Goal: Transaction & Acquisition: Purchase product/service

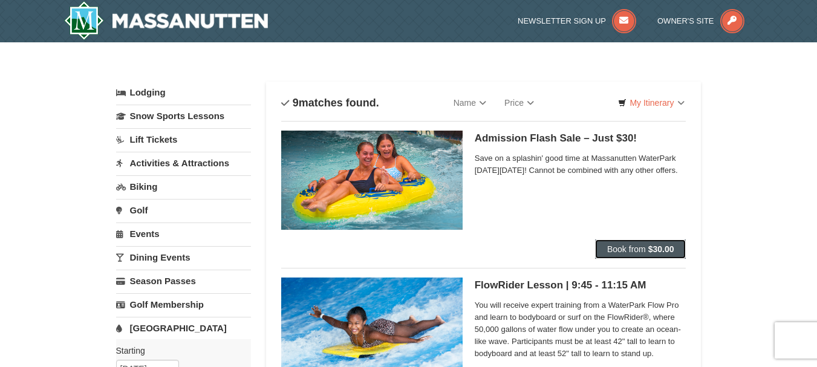
click at [629, 250] on span "Book from" at bounding box center [626, 249] width 39 height 10
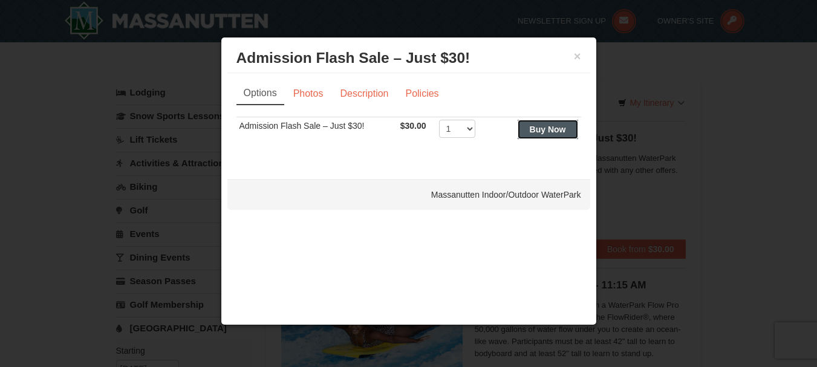
click at [539, 127] on strong "Buy Now" at bounding box center [548, 130] width 36 height 10
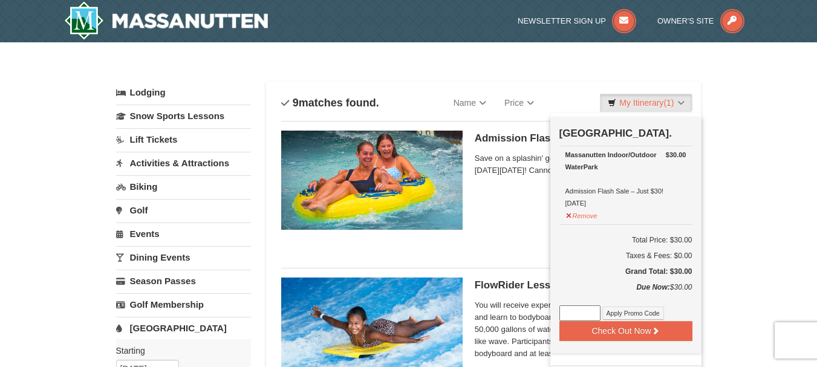
scroll to position [4, 0]
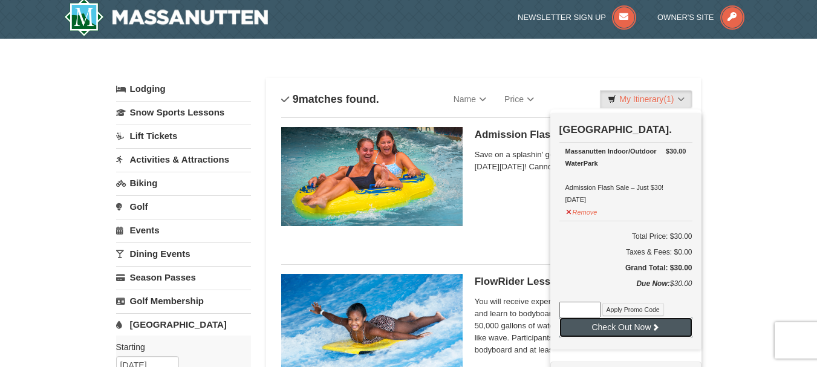
click at [618, 325] on button "Check Out Now" at bounding box center [625, 326] width 133 height 19
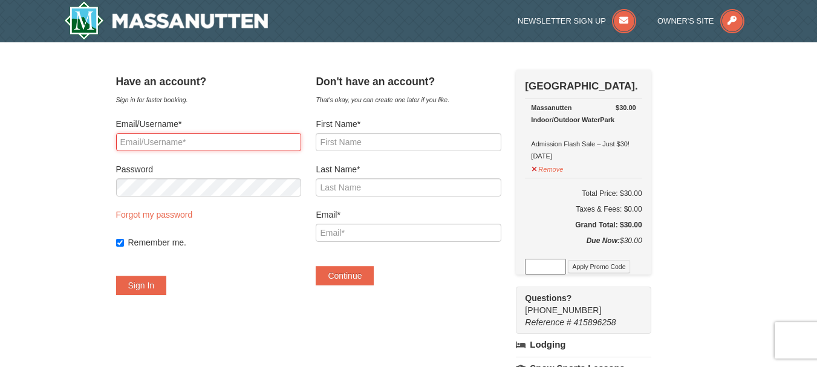
click at [145, 142] on input "Email/Username*" at bounding box center [208, 142] width 185 height 18
type input "wendybaldwin933@gmail.com"
drag, startPoint x: 264, startPoint y: 146, endPoint x: 77, endPoint y: 137, distance: 186.5
click at [77, 137] on div "× Have an account? Sign in for faster booking. Email/Username* wendybaldwin933@…" at bounding box center [408, 348] width 817 height 612
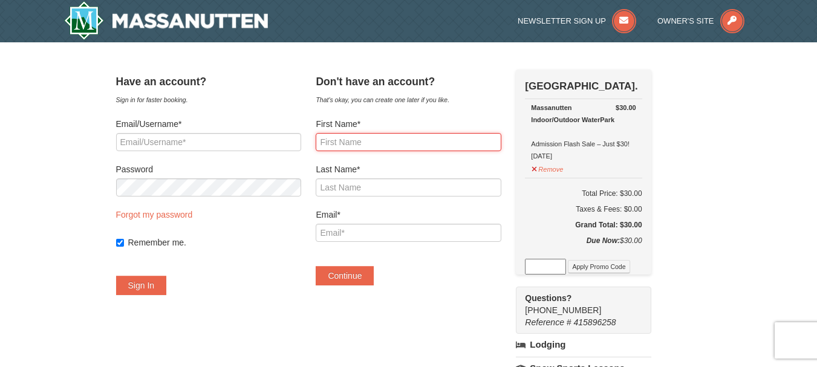
click at [345, 134] on input "First Name*" at bounding box center [408, 142] width 185 height 18
type input "Jennifer"
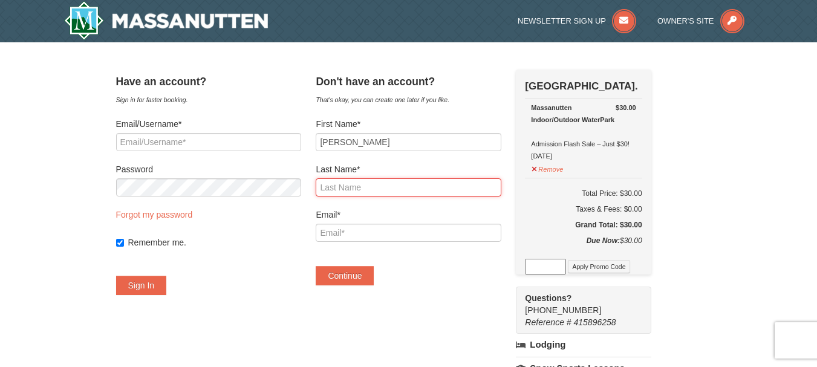
type input "Burks"
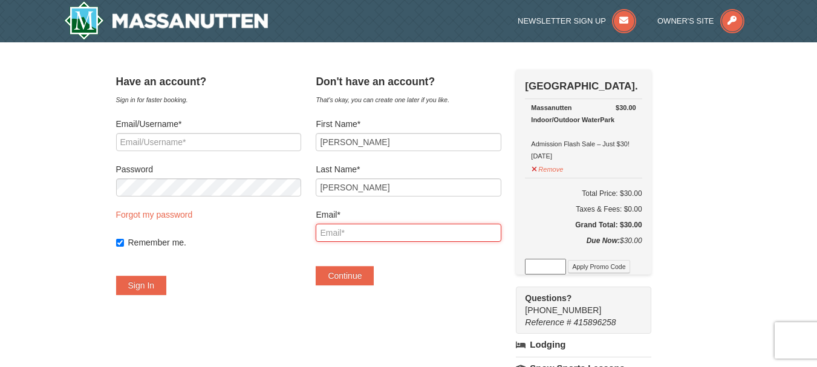
type input "[EMAIL_ADDRESS][DOMAIN_NAME]"
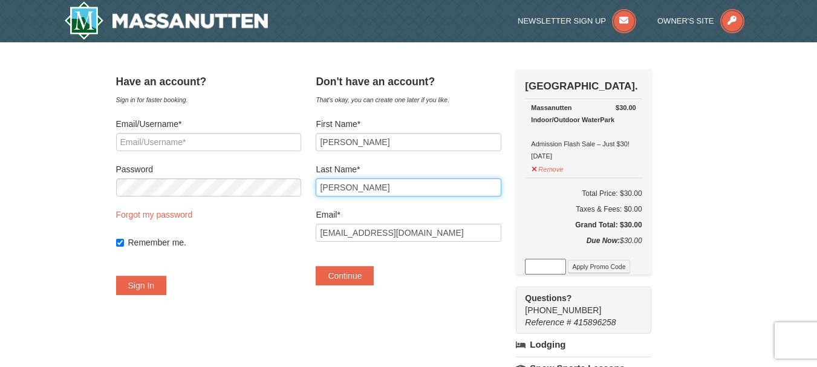
click at [360, 184] on input "Burks" at bounding box center [408, 187] width 185 height 18
type input "B"
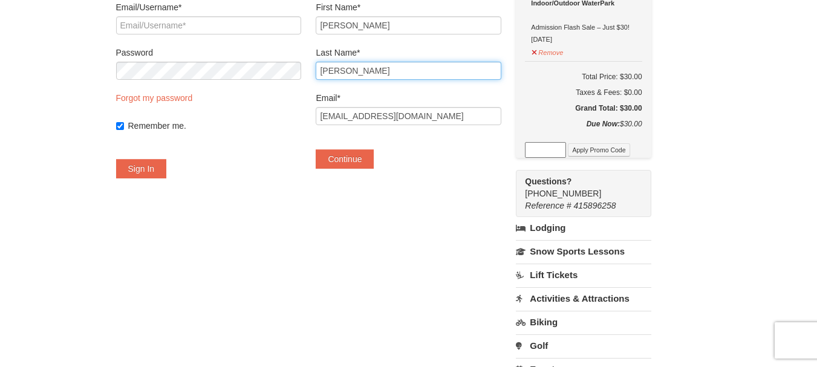
scroll to position [121, 0]
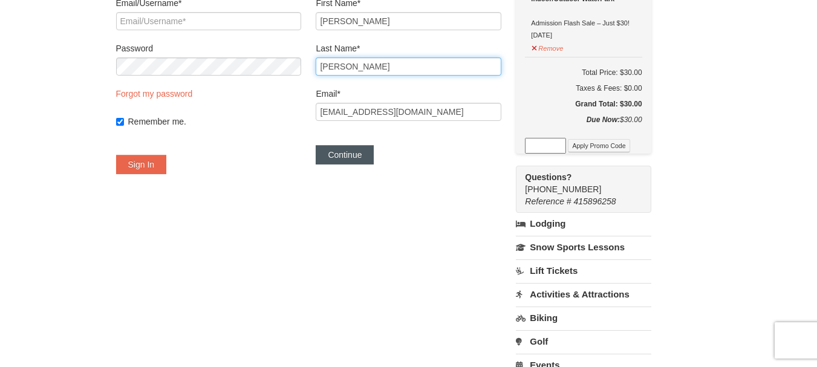
type input "Dixon"
click at [368, 155] on button "Continue" at bounding box center [345, 154] width 58 height 19
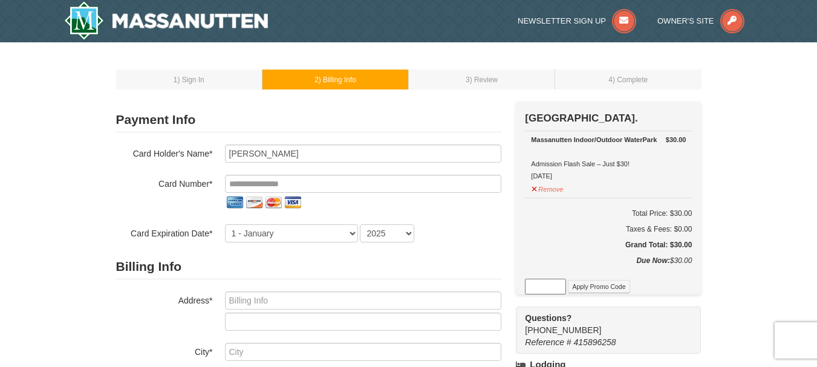
click at [198, 83] on span ") Sign In" at bounding box center [190, 80] width 27 height 8
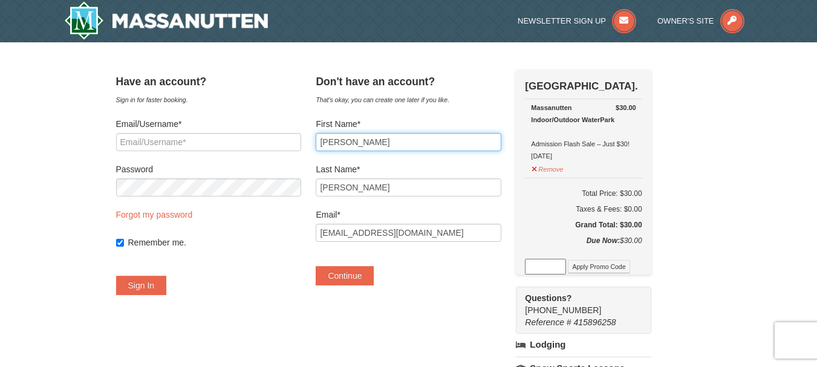
click at [381, 133] on input "Jennifer" at bounding box center [408, 142] width 185 height 18
type input "J"
type input "Henry"
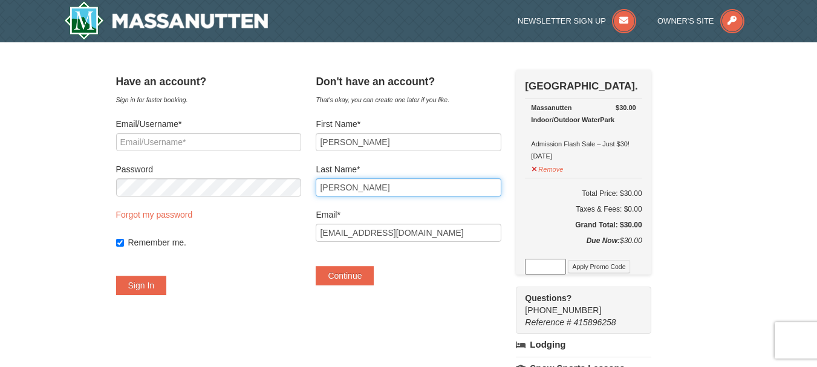
type input "Burks"
click at [457, 311] on div "Have an account? Sign in for faster booking. Email/Username* Password Forgot my…" at bounding box center [408, 348] width 585 height 557
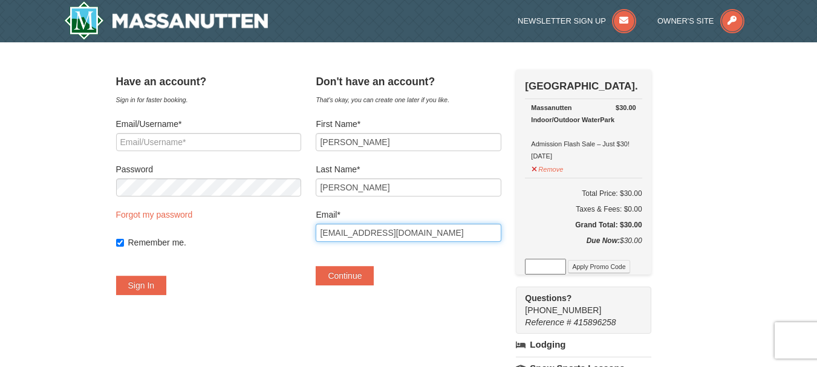
click at [443, 241] on input "[EMAIL_ADDRESS][DOMAIN_NAME]" at bounding box center [408, 233] width 185 height 18
type input "J"
type input "wendybaldwin933@gmail.com"
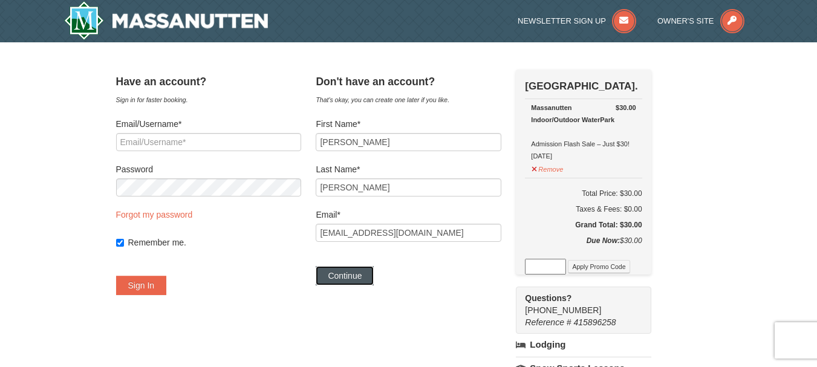
click at [354, 280] on button "Continue" at bounding box center [345, 275] width 58 height 19
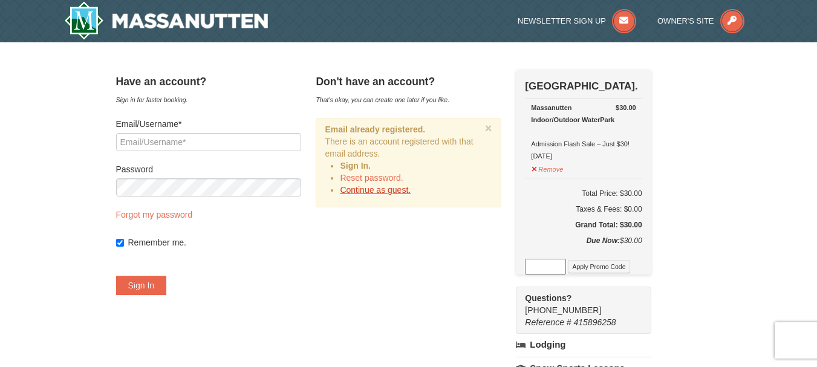
click at [381, 192] on link "Continue as guest." at bounding box center [375, 190] width 71 height 10
click at [134, 238] on div "Remember me." at bounding box center [208, 242] width 185 height 12
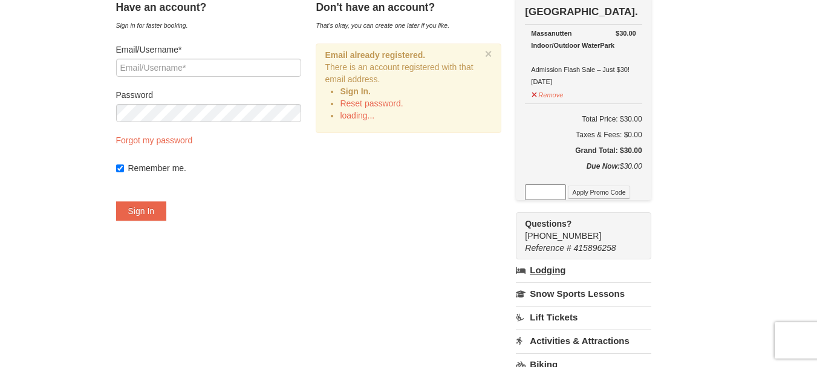
scroll to position [60, 0]
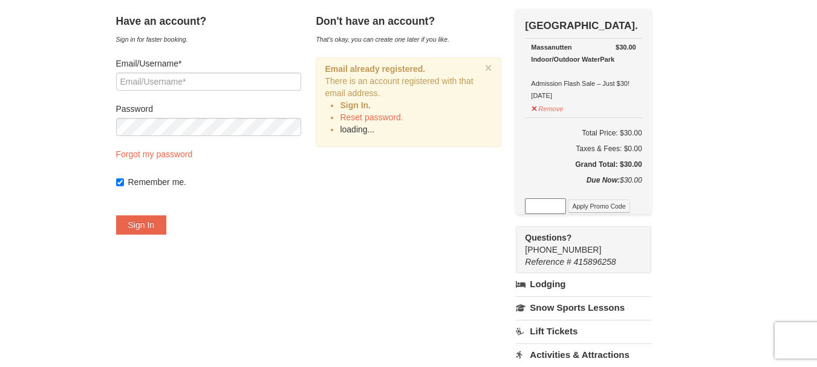
click at [368, 132] on link "loading..." at bounding box center [357, 130] width 34 height 10
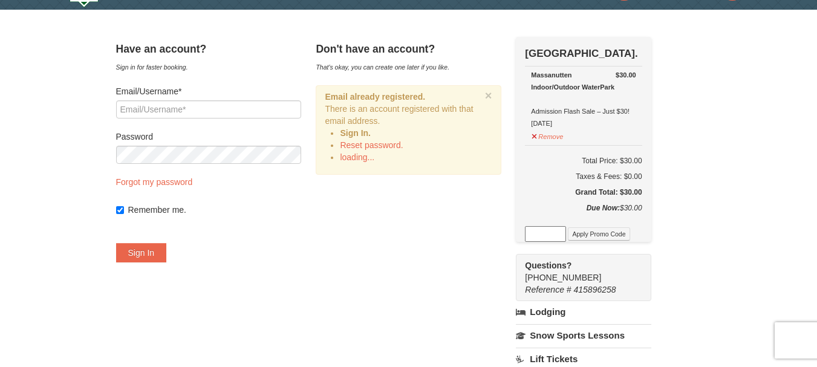
scroll to position [4, 0]
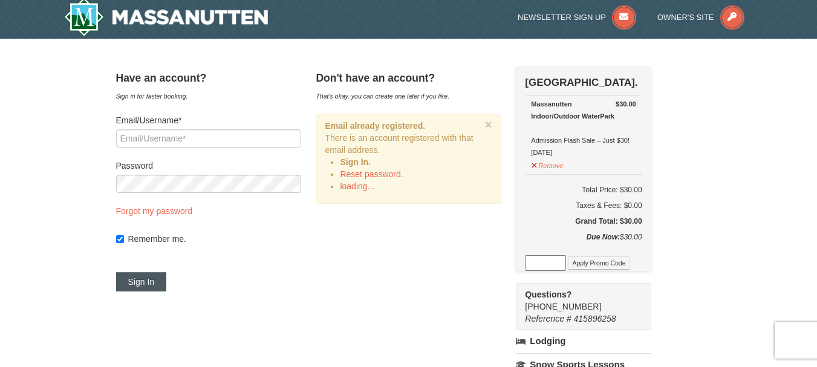
click at [151, 279] on button "Sign In" at bounding box center [141, 281] width 51 height 19
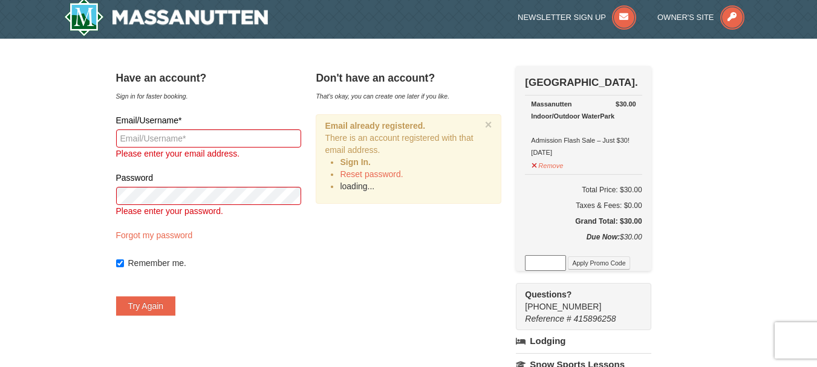
click at [371, 190] on link "loading..." at bounding box center [357, 186] width 34 height 10
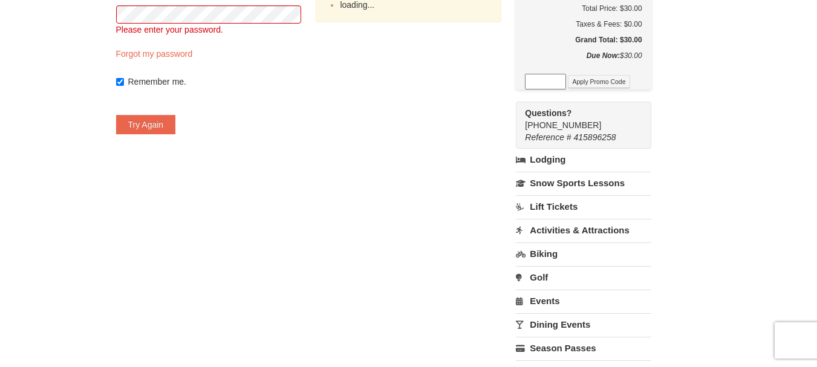
click at [367, 5] on link "loading..." at bounding box center [357, 5] width 34 height 10
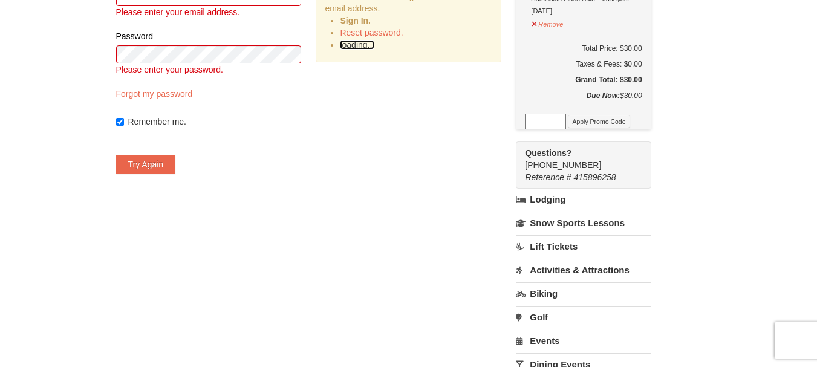
scroll to position [4, 0]
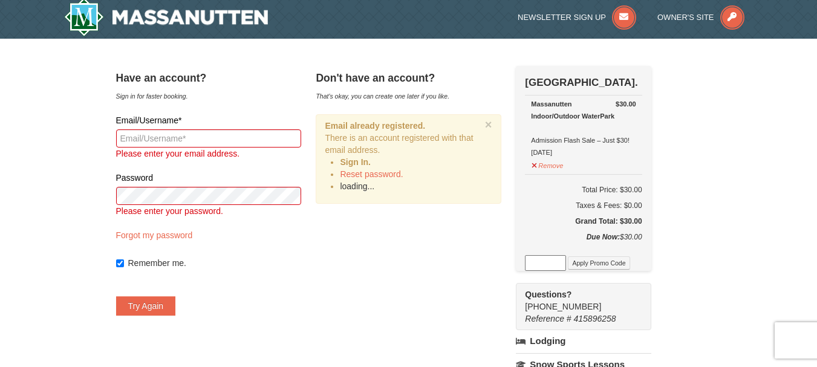
click at [368, 183] on link "loading..." at bounding box center [357, 186] width 34 height 10
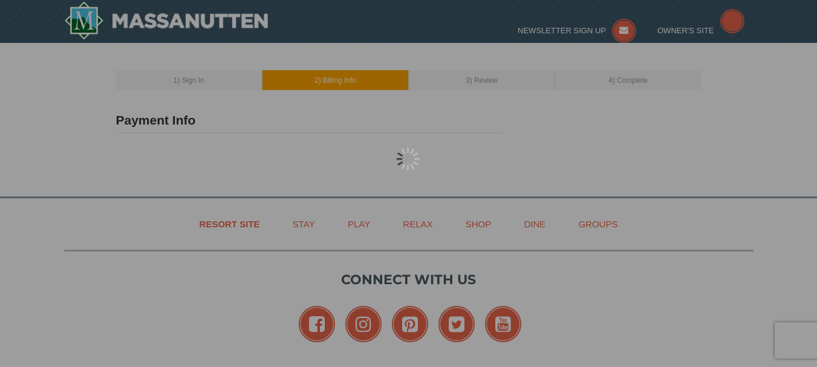
type input "[PERSON_NAME]"
type input "[EMAIL_ADDRESS][DOMAIN_NAME]"
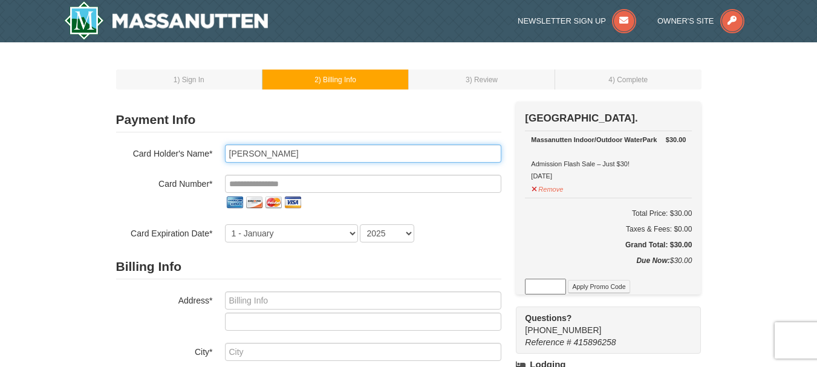
click at [297, 149] on input "[PERSON_NAME]" at bounding box center [363, 153] width 276 height 18
type input "[PERSON_NAME]"
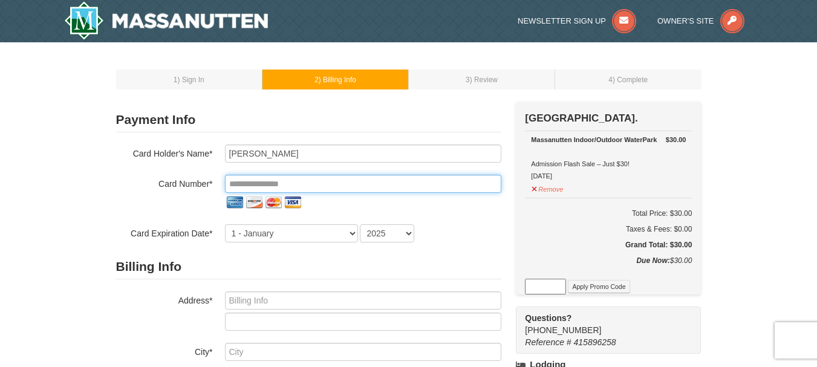
type input "**********"
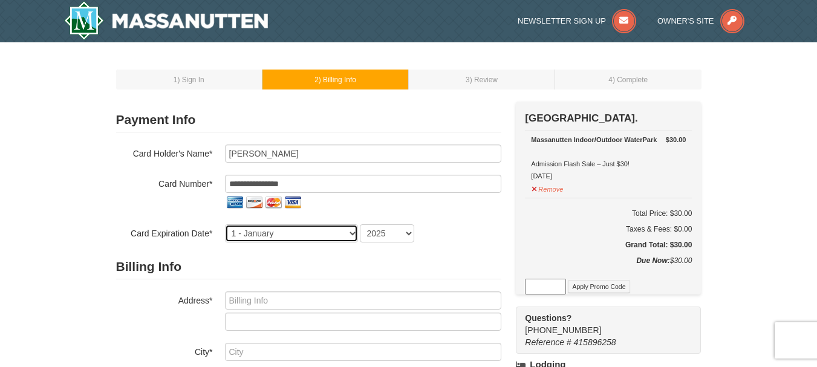
select select "12"
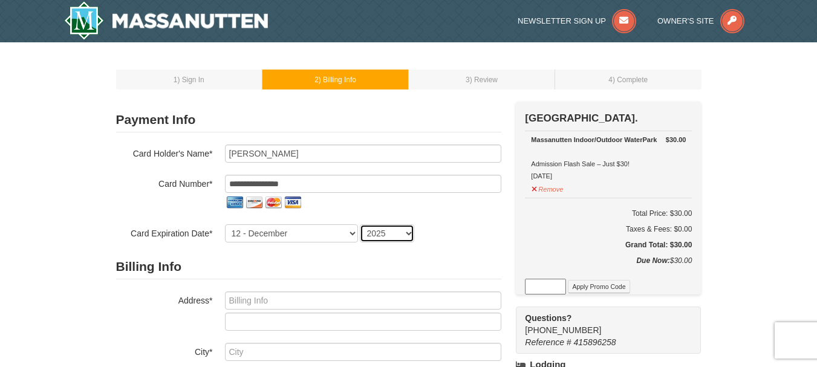
select select "2028"
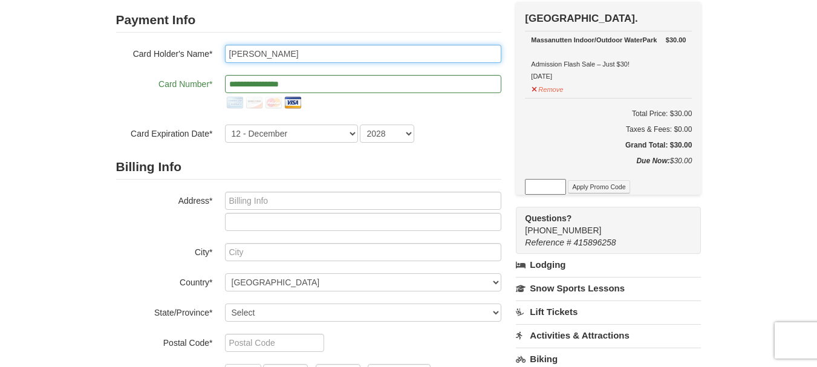
scroll to position [121, 0]
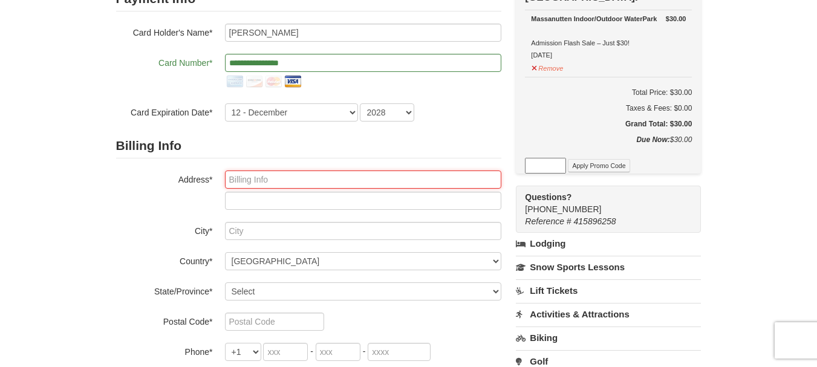
click at [255, 181] on input "text" at bounding box center [363, 179] width 276 height 18
type input "[STREET_ADDRESS]"
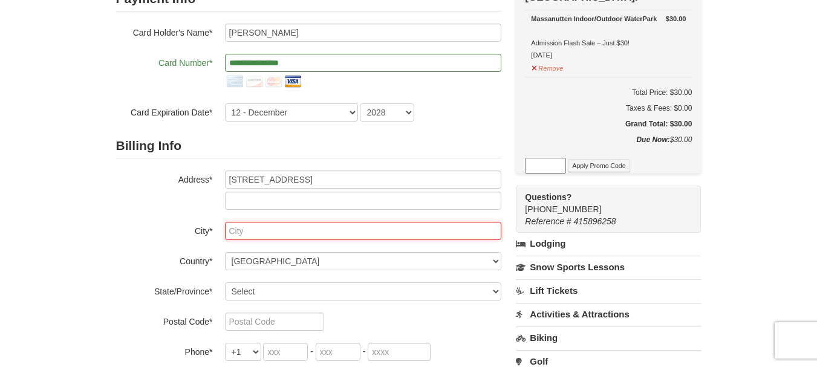
type input "Gladstone"
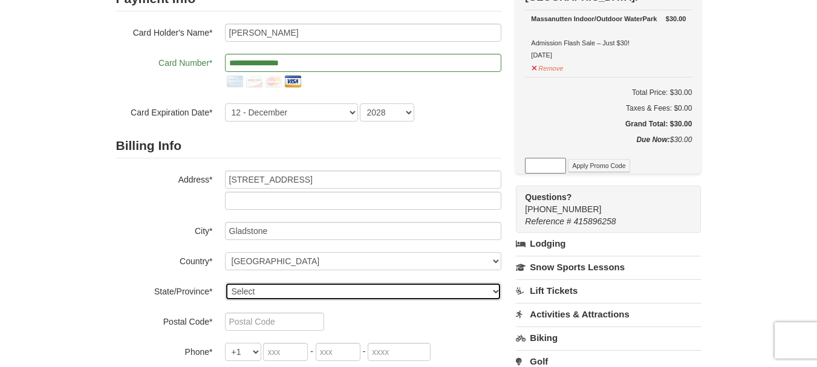
select select "VA"
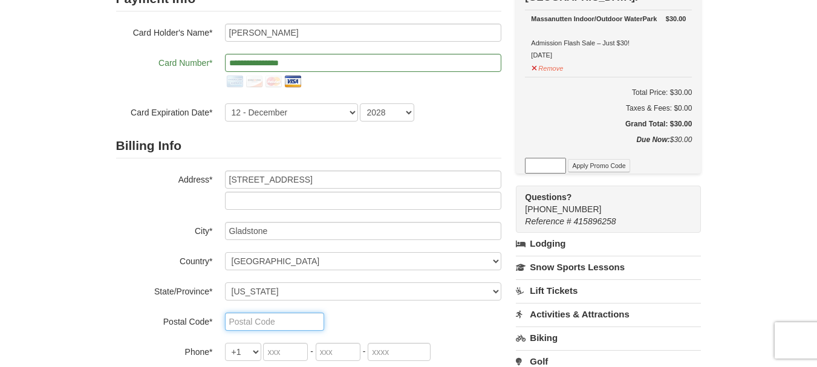
type input "24553"
type input "434"
type input "401"
type input "4413"
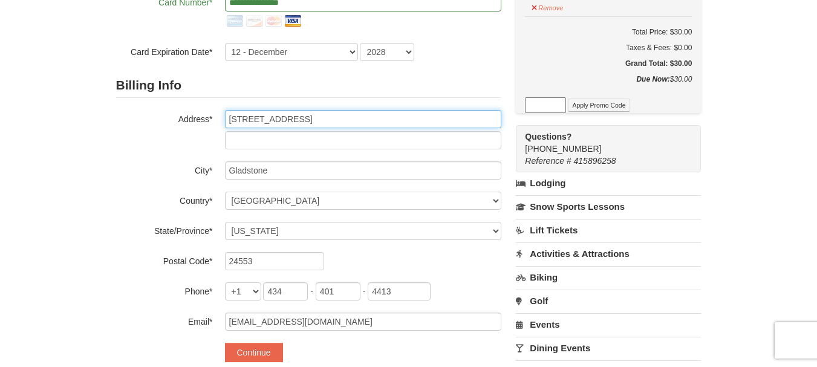
scroll to position [302, 0]
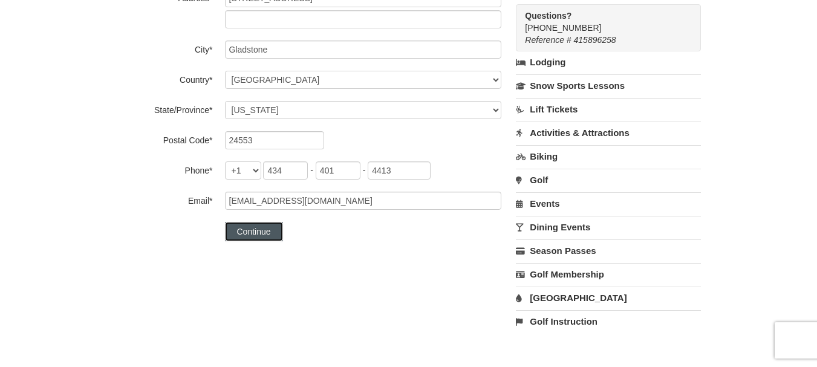
click at [247, 238] on button "Continue" at bounding box center [254, 231] width 58 height 19
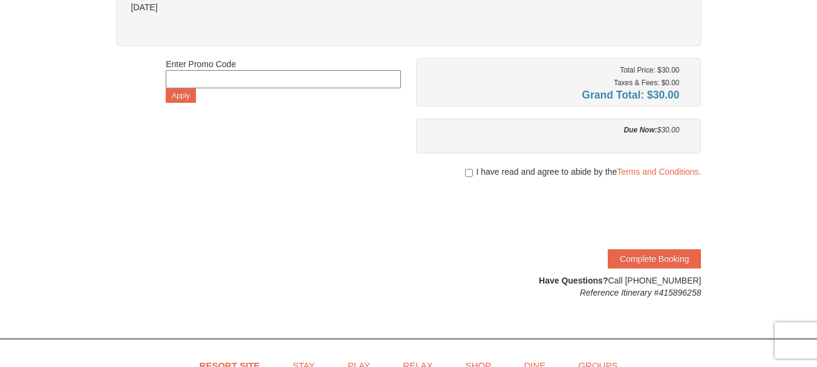
scroll to position [181, 0]
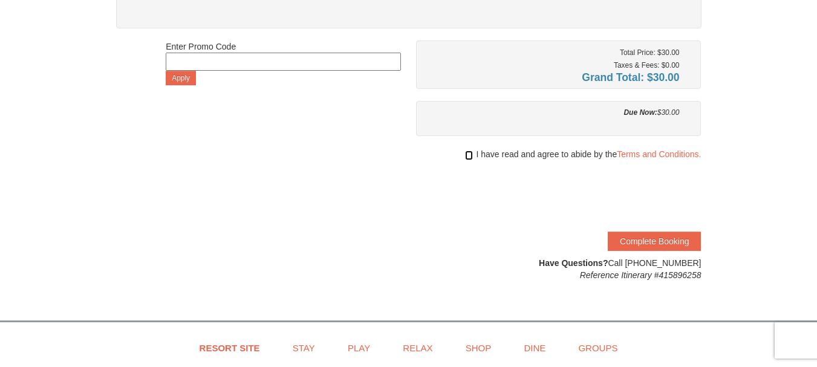
click at [465, 153] on input "checkbox" at bounding box center [469, 156] width 8 height 10
checkbox input "true"
click at [668, 247] on button "Complete Booking" at bounding box center [654, 241] width 93 height 19
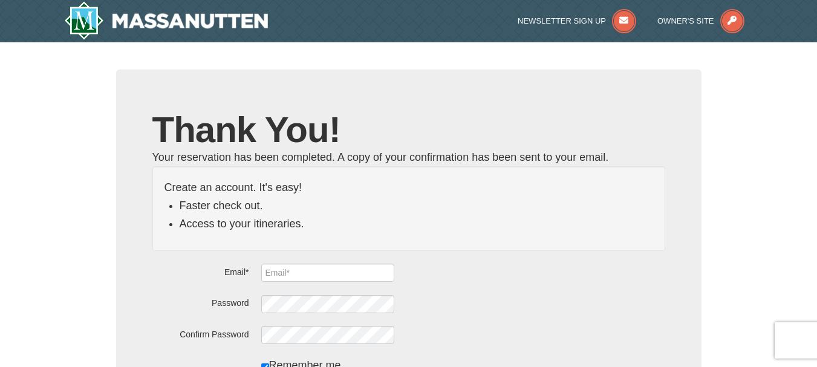
type input "[EMAIL_ADDRESS][DOMAIN_NAME]"
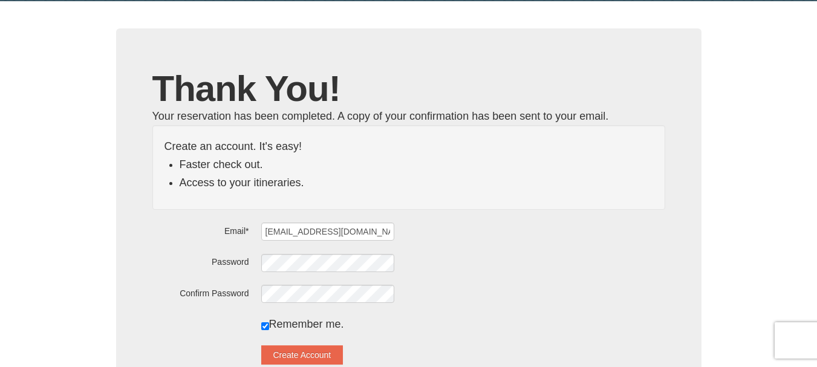
scroll to position [121, 0]
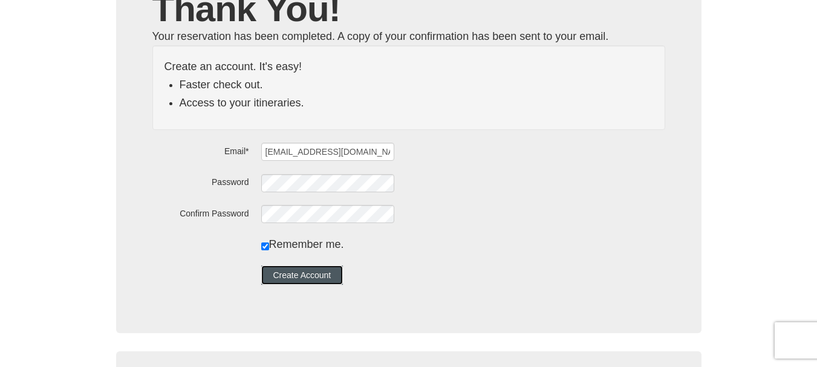
click at [319, 271] on button "Create Account" at bounding box center [302, 274] width 82 height 19
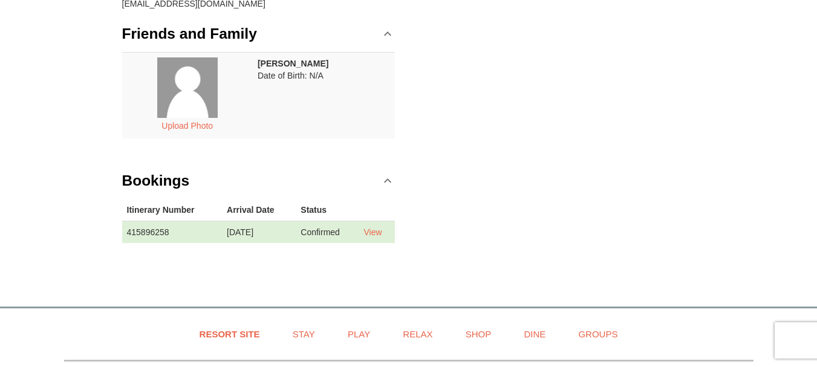
scroll to position [242, 0]
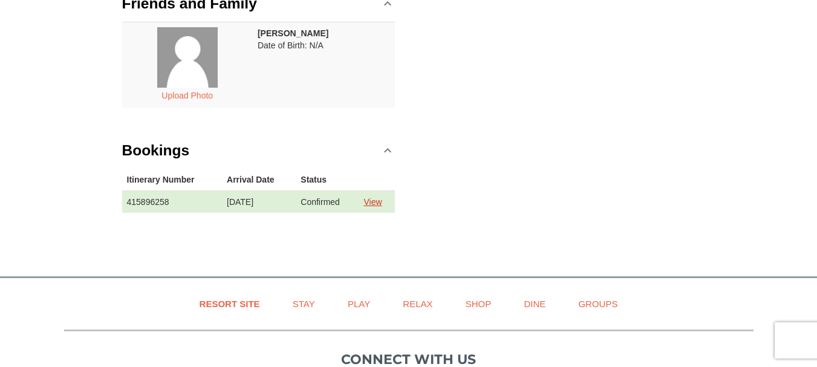
click at [381, 203] on link "View" at bounding box center [372, 202] width 18 height 10
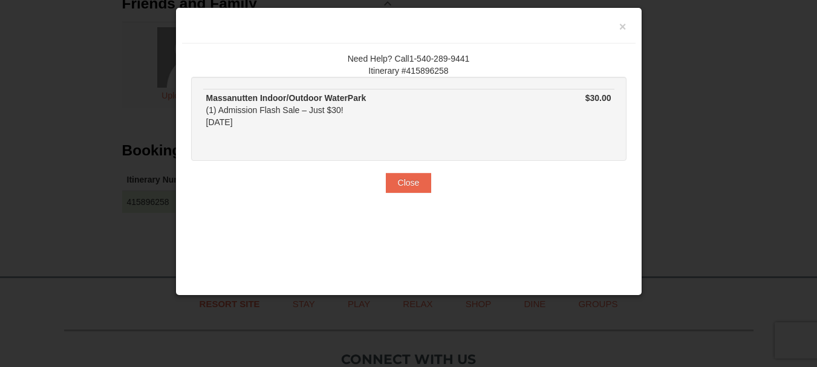
click at [316, 131] on td "Massanutten Indoor/Outdoor WaterPark (1) Admission Flash Sale – Just $30! [DATE]" at bounding box center [336, 113] width 266 height 48
click at [415, 184] on button "Close" at bounding box center [409, 182] width 46 height 19
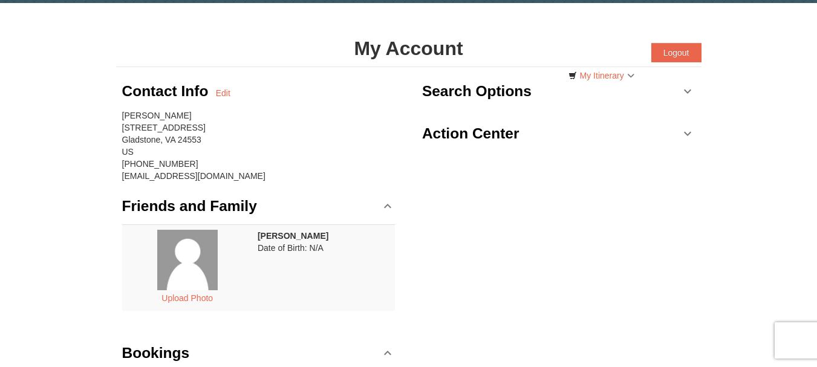
scroll to position [60, 0]
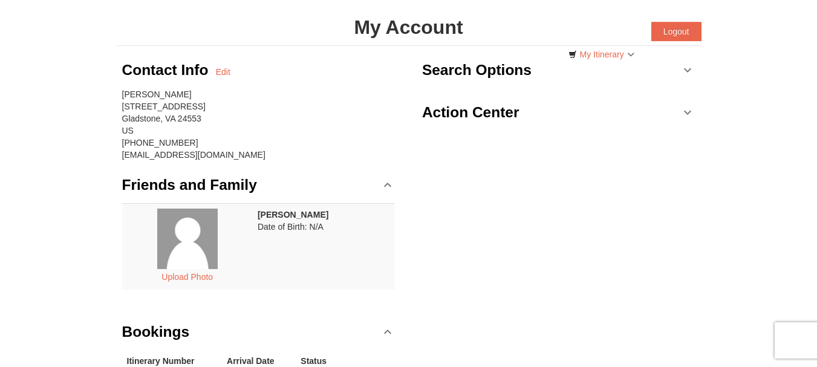
click at [502, 113] on h3 "Action Center" at bounding box center [470, 112] width 97 height 24
click at [686, 111] on link "Action Center" at bounding box center [558, 112] width 273 height 36
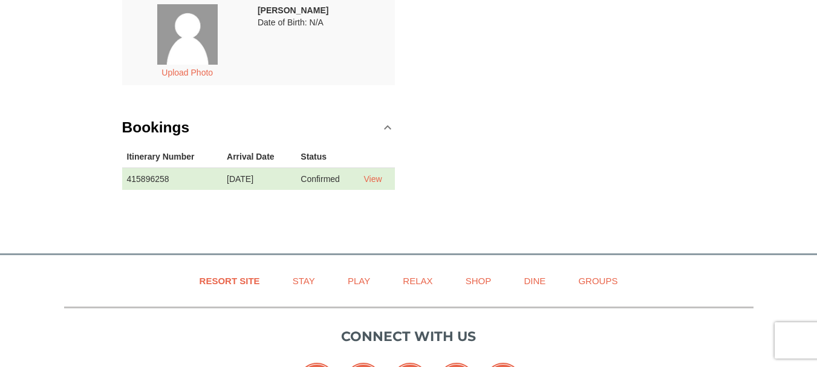
scroll to position [260, 0]
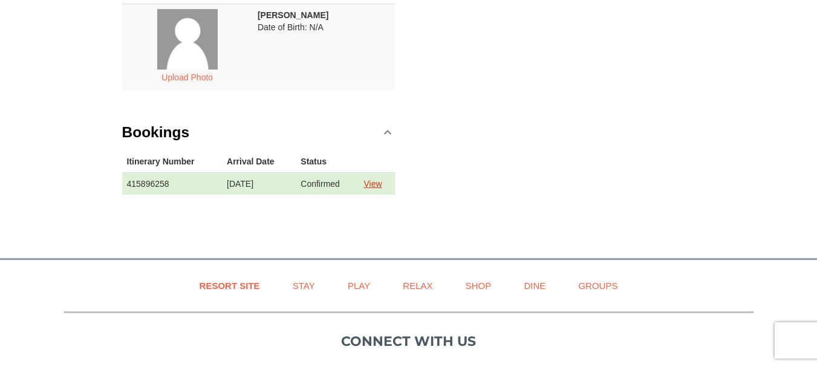
click at [380, 182] on link "View" at bounding box center [372, 184] width 18 height 10
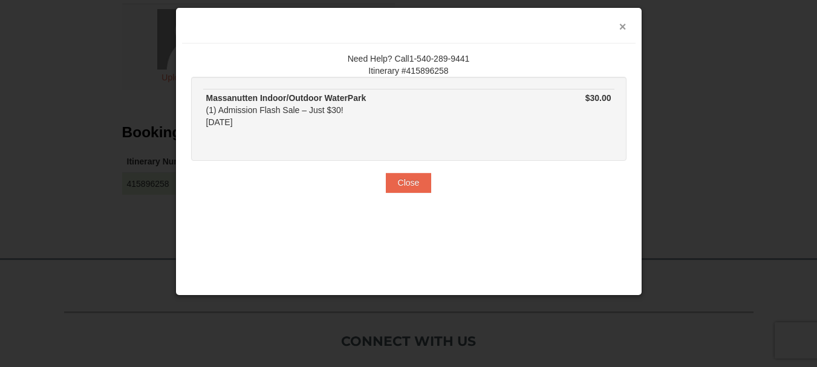
click at [623, 24] on button "×" at bounding box center [622, 27] width 7 height 12
